Goal: Task Accomplishment & Management: Manage account settings

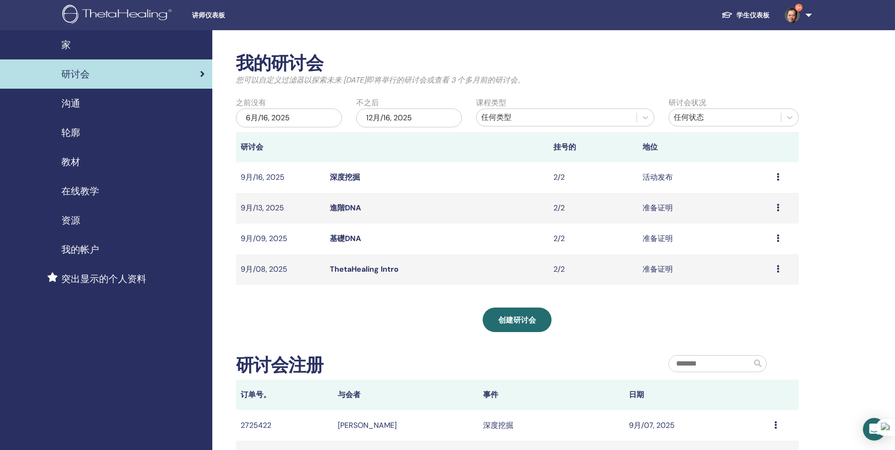
click at [777, 270] on icon at bounding box center [778, 269] width 3 height 8
click at [366, 269] on link "ThetaHealing Intro" at bounding box center [364, 269] width 69 height 10
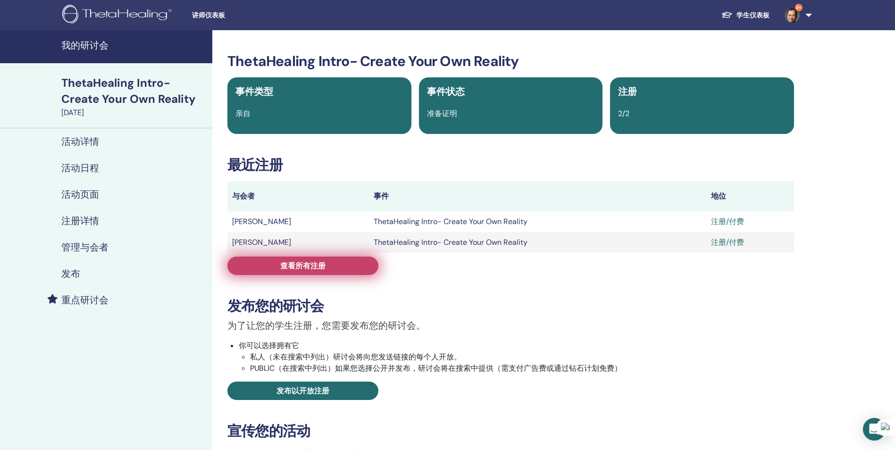
click at [320, 266] on span "查看所有注册" at bounding box center [302, 266] width 45 height 10
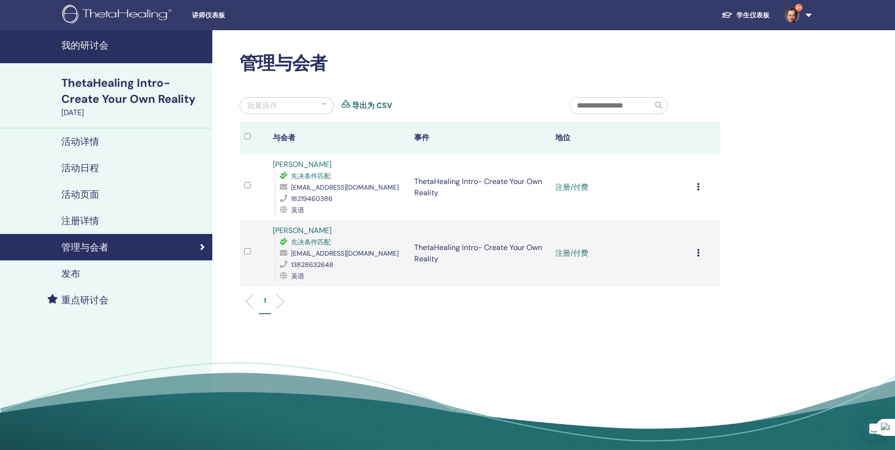
click at [697, 186] on icon at bounding box center [698, 187] width 3 height 8
click at [666, 220] on p "标记为已付费" at bounding box center [671, 222] width 45 height 11
click at [697, 252] on icon at bounding box center [698, 253] width 3 height 8
click at [676, 287] on p "标记为已付费" at bounding box center [671, 288] width 45 height 11
click at [265, 304] on p "1" at bounding box center [265, 301] width 2 height 10
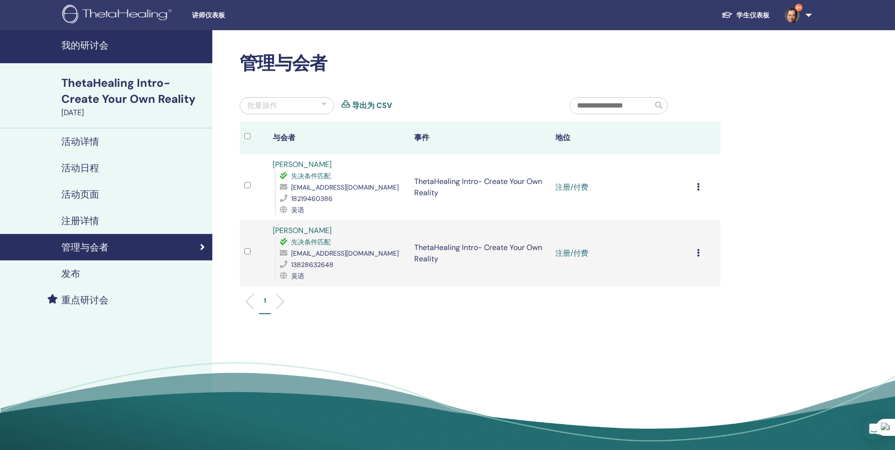
click at [95, 247] on h4 "管理与会者" at bounding box center [84, 247] width 47 height 11
click at [80, 47] on h4 "我的研讨会" at bounding box center [133, 45] width 145 height 11
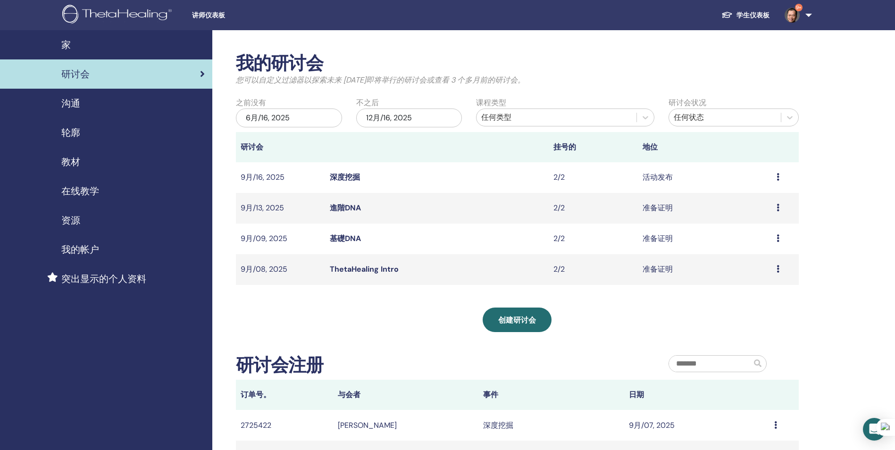
click at [344, 239] on link "基礎DNA" at bounding box center [345, 239] width 31 height 10
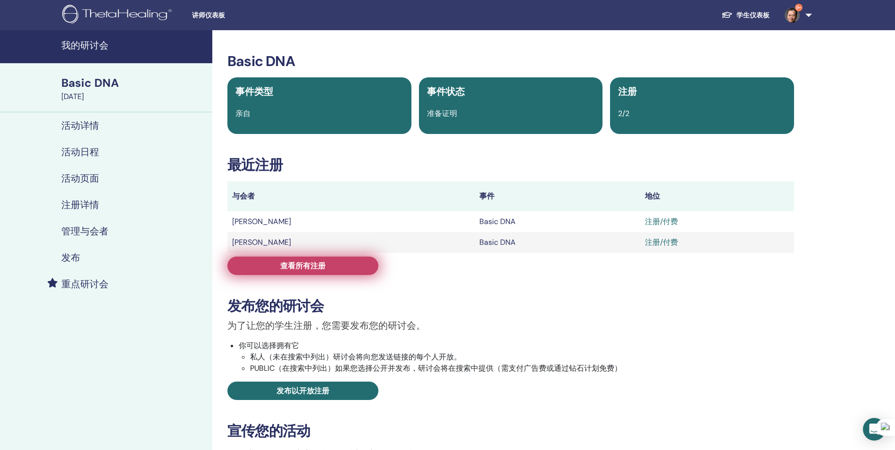
click at [314, 265] on span "查看所有注册" at bounding box center [302, 266] width 45 height 10
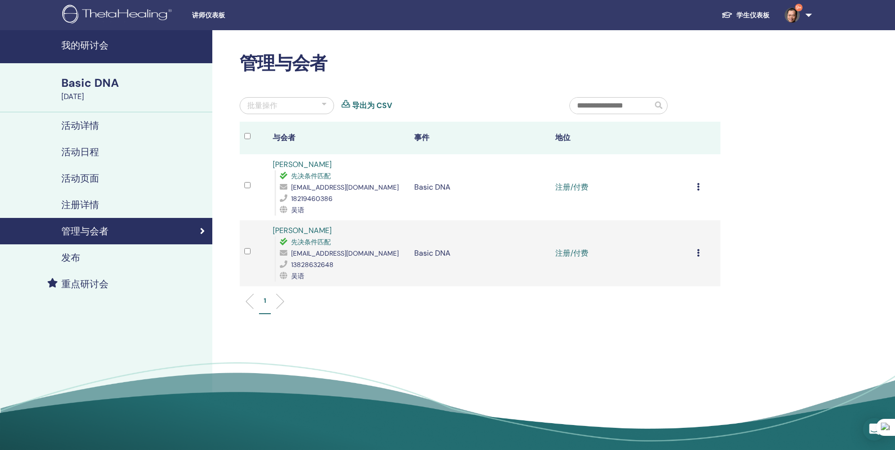
click at [697, 189] on icon at bounding box center [698, 187] width 3 height 8
click at [665, 268] on p "完成并认证" at bounding box center [670, 267] width 45 height 11
click at [699, 253] on icon at bounding box center [698, 253] width 3 height 8
click at [676, 331] on p "完成并认证" at bounding box center [672, 332] width 45 height 11
click at [575, 187] on link "完成并获得认证" at bounding box center [581, 187] width 53 height 10
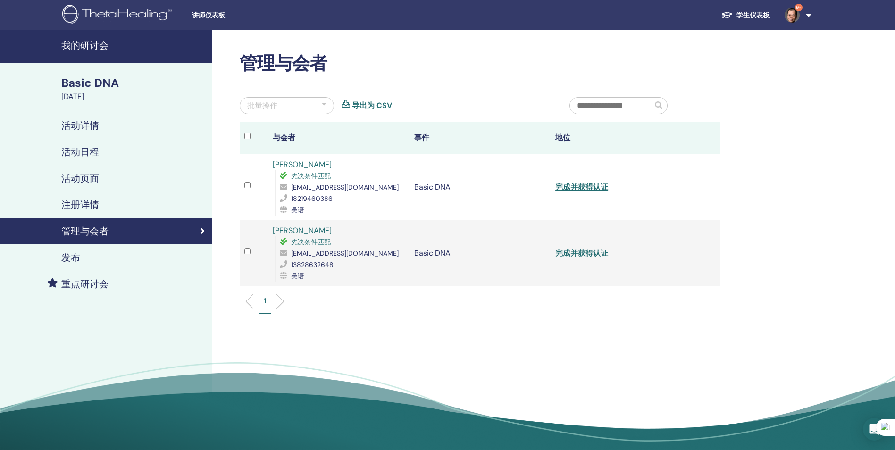
click at [578, 253] on link "完成并获得认证" at bounding box center [581, 253] width 53 height 10
click at [82, 45] on h4 "我的研讨会" at bounding box center [133, 45] width 145 height 11
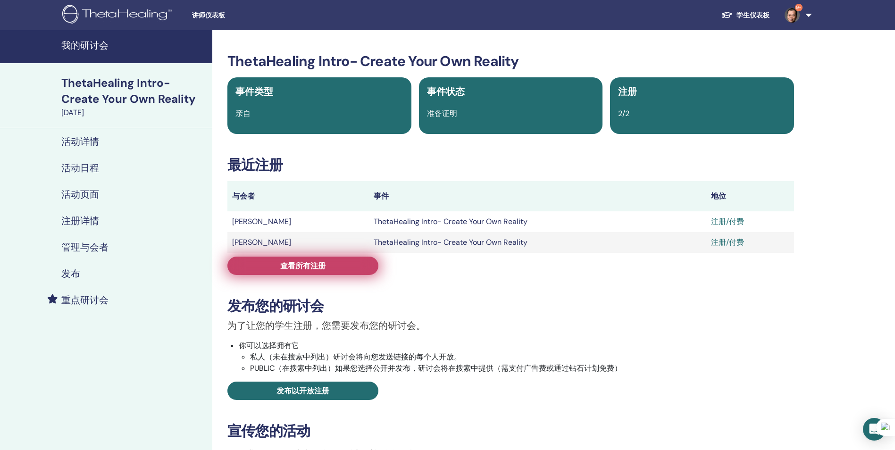
click at [294, 264] on span "查看所有注册" at bounding box center [302, 266] width 45 height 10
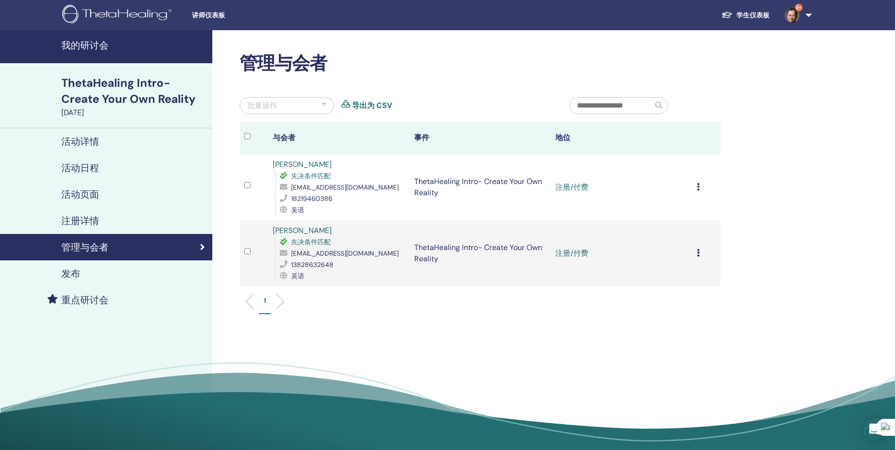
click at [697, 186] on icon at bounding box center [698, 187] width 3 height 8
click at [677, 266] on p "完成并认证" at bounding box center [671, 265] width 45 height 11
click at [81, 42] on h4 "我的研讨会" at bounding box center [133, 45] width 145 height 11
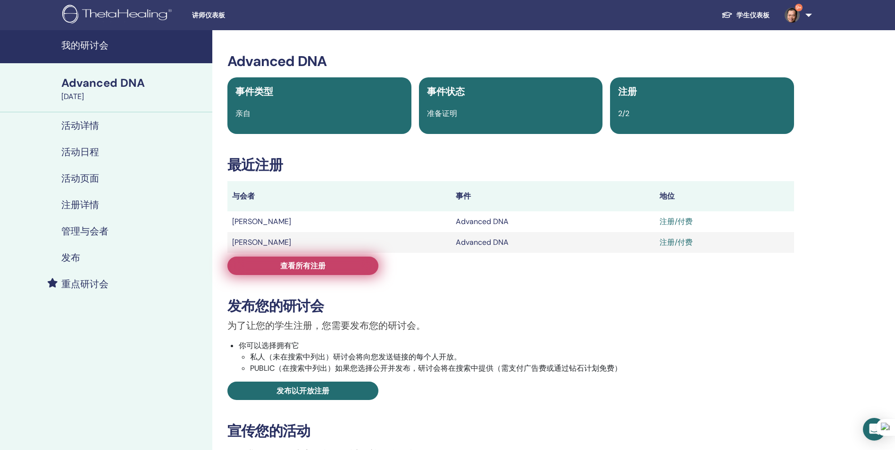
click at [311, 265] on span "查看所有注册" at bounding box center [302, 266] width 45 height 10
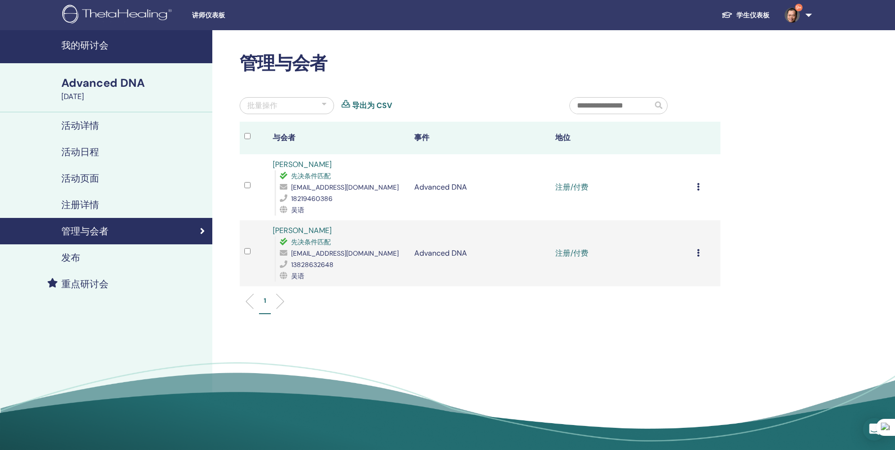
click at [700, 189] on div "取消注册 不自动认证 标记为已付费 标记为未付款 标记为缺席 完成并认证 下载证书" at bounding box center [706, 187] width 19 height 11
click at [674, 226] on p "标记为已付费" at bounding box center [673, 224] width 45 height 11
click at [698, 188] on icon at bounding box center [698, 187] width 3 height 8
click at [671, 269] on p "完成并认证" at bounding box center [671, 266] width 45 height 11
click at [581, 185] on link "完成并获得认证" at bounding box center [581, 187] width 53 height 10
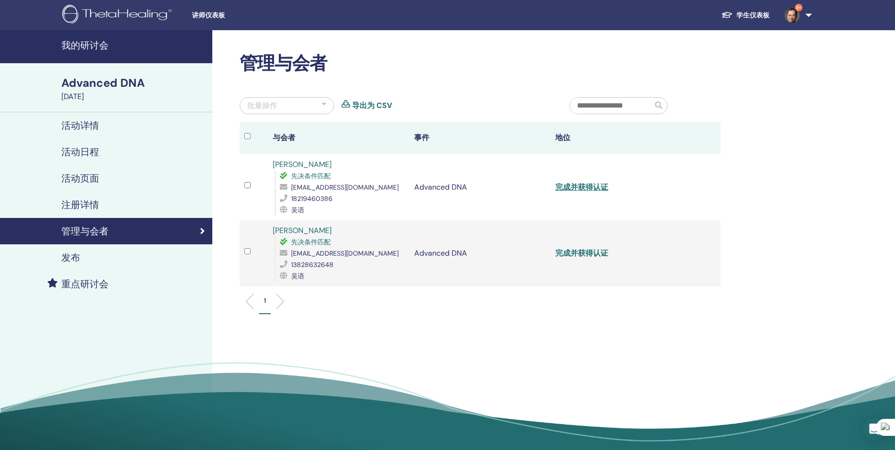
click at [581, 255] on link "完成并获得认证" at bounding box center [581, 253] width 53 height 10
click at [84, 229] on h4 "管理与会者" at bounding box center [84, 231] width 47 height 11
click at [81, 49] on h4 "我的研讨会" at bounding box center [133, 45] width 145 height 11
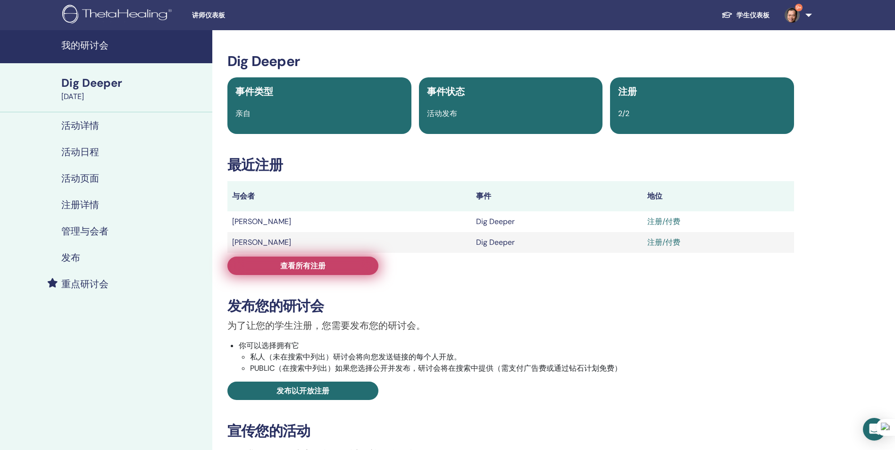
click at [335, 264] on link "查看所有注册" at bounding box center [302, 266] width 151 height 18
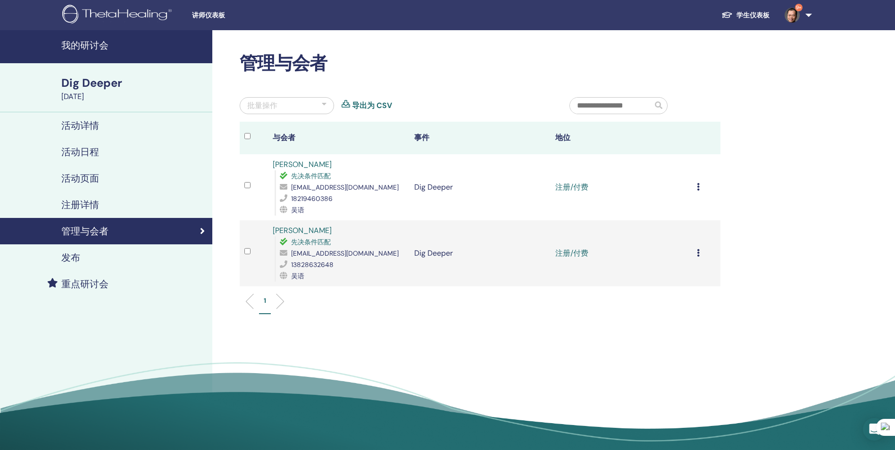
click at [697, 188] on icon at bounding box center [698, 187] width 3 height 8
click at [675, 225] on p "标记为已付费" at bounding box center [670, 223] width 45 height 11
click at [697, 251] on icon at bounding box center [698, 253] width 3 height 8
click at [676, 285] on p "标记为已付费" at bounding box center [671, 286] width 45 height 11
click at [580, 189] on link "完成并获得认证" at bounding box center [581, 187] width 53 height 10
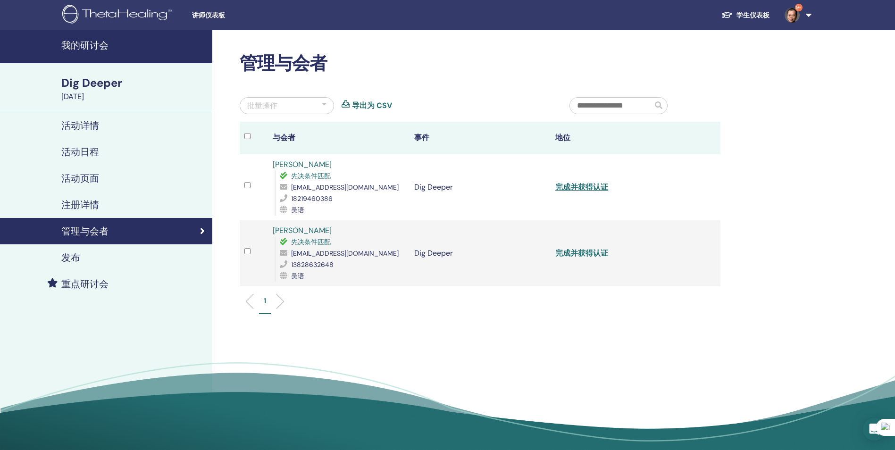
click at [586, 253] on link "完成并获得认证" at bounding box center [581, 253] width 53 height 10
